Goal: Information Seeking & Learning: Learn about a topic

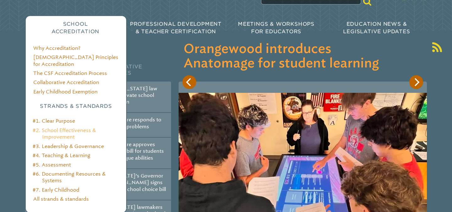
scroll to position [89, 0]
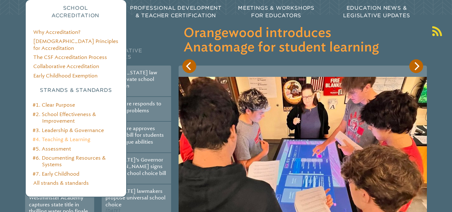
click at [66, 136] on link "#4. Teaching & Learning" at bounding box center [62, 139] width 58 height 6
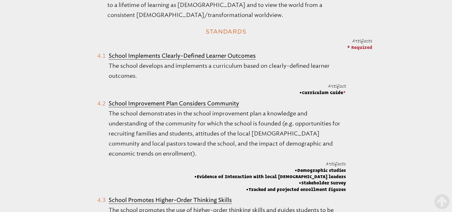
scroll to position [343, 0]
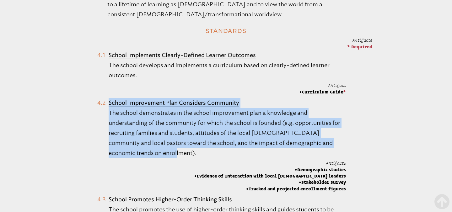
drag, startPoint x: 159, startPoint y: 146, endPoint x: 105, endPoint y: 88, distance: 79.5
click at [105, 98] on li "School Improvement Plan Considers Community The school demonstrates in the scho…" at bounding box center [221, 145] width 249 height 94
copy li "School Improvement Plan Considers Community The school demonstrates in the scho…"
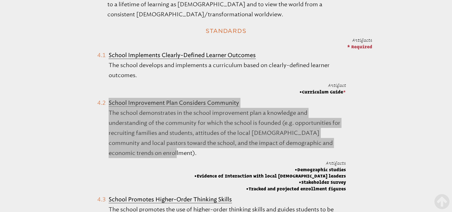
drag, startPoint x: 133, startPoint y: 103, endPoint x: 114, endPoint y: 0, distance: 104.5
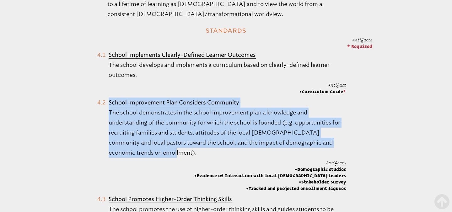
scroll to position [345, 0]
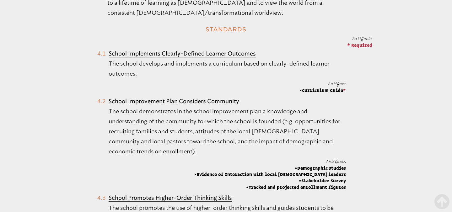
click at [327, 159] on span "Artifacts" at bounding box center [336, 161] width 20 height 5
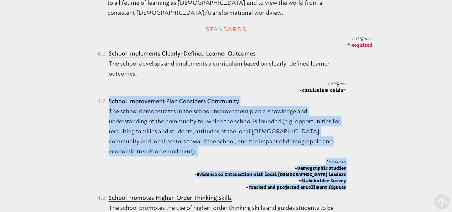
drag, startPoint x: 348, startPoint y: 177, endPoint x: 109, endPoint y: 88, distance: 255.1
copy ol "School Improvement Plan Considers Community The school demonstrates in the scho…"
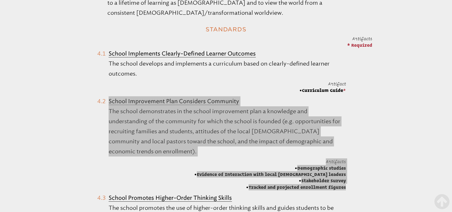
drag, startPoint x: 130, startPoint y: 99, endPoint x: 148, endPoint y: 1, distance: 99.5
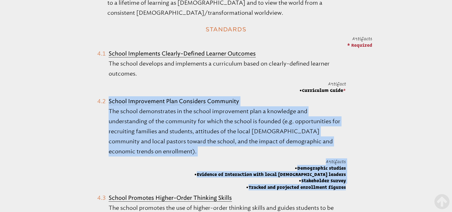
click at [153, 98] on b "School Improvement Plan Considers Community" at bounding box center [174, 101] width 130 height 7
